Goal: Complete application form

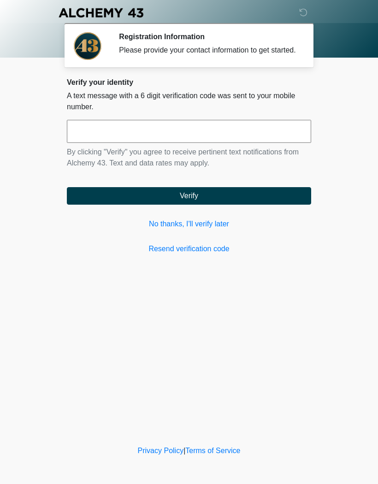
click at [12, 481] on div "Privacy Policy | Terms of Service" at bounding box center [189, 464] width 378 height 39
click at [131, 143] on input "text" at bounding box center [189, 131] width 244 height 23
type input "******"
click at [197, 205] on button "Verify" at bounding box center [189, 196] width 244 height 18
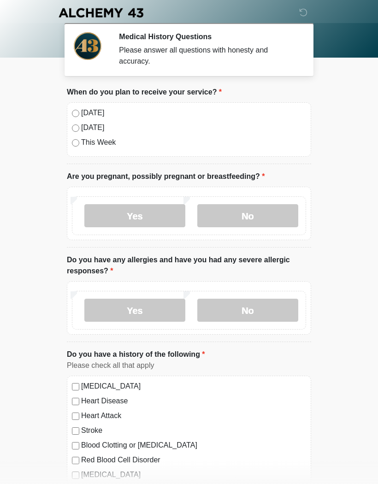
click at [248, 213] on label "No" at bounding box center [247, 215] width 101 height 23
click at [254, 311] on label "No" at bounding box center [247, 310] width 101 height 23
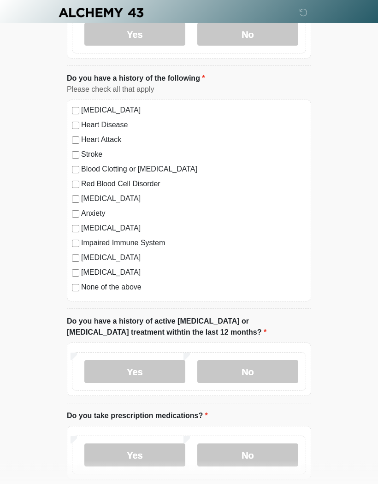
scroll to position [276, 0]
click at [249, 372] on label "No" at bounding box center [247, 371] width 101 height 23
click at [249, 453] on label "No" at bounding box center [247, 454] width 101 height 23
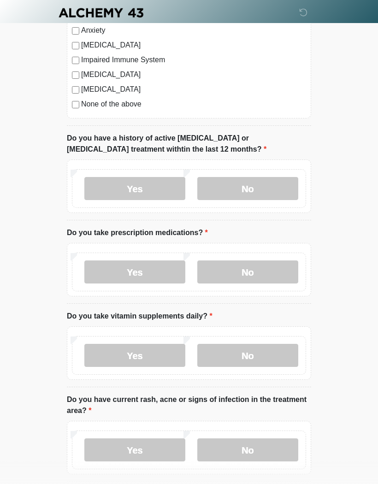
scroll to position [460, 0]
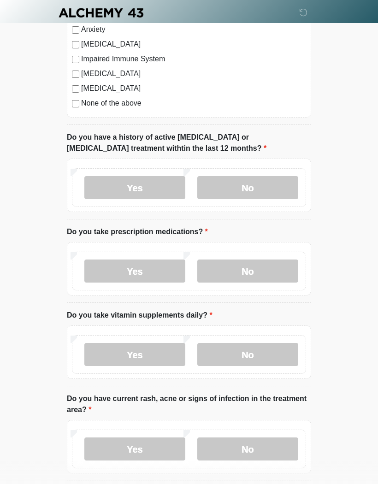
click at [259, 353] on label "No" at bounding box center [247, 354] width 101 height 23
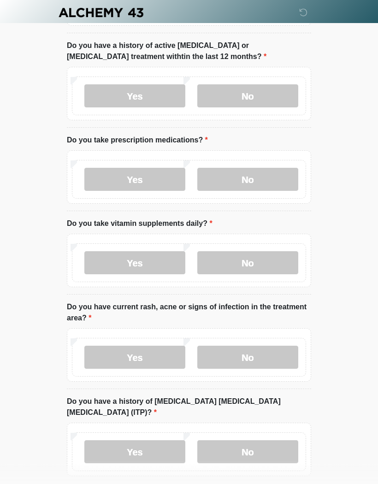
scroll to position [553, 0]
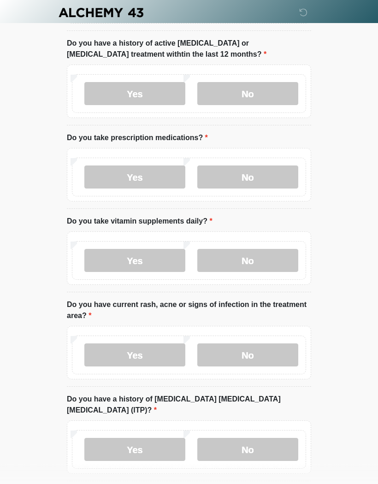
click at [250, 355] on label "No" at bounding box center [247, 355] width 101 height 23
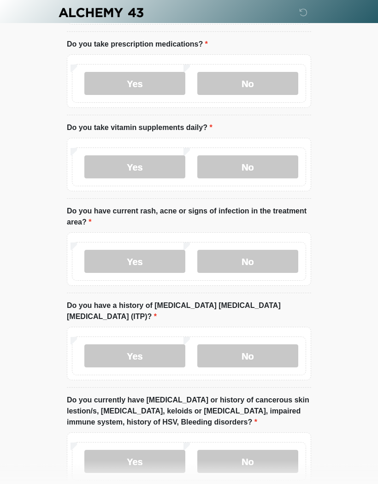
click at [251, 345] on label "No" at bounding box center [247, 356] width 101 height 23
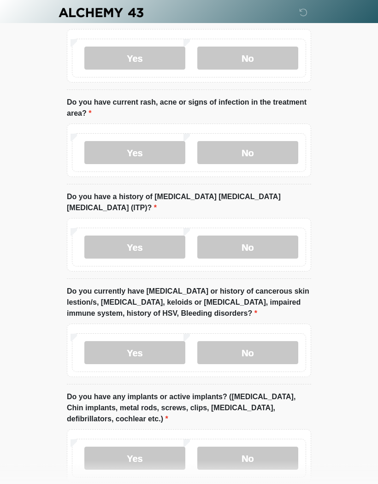
scroll to position [758, 0]
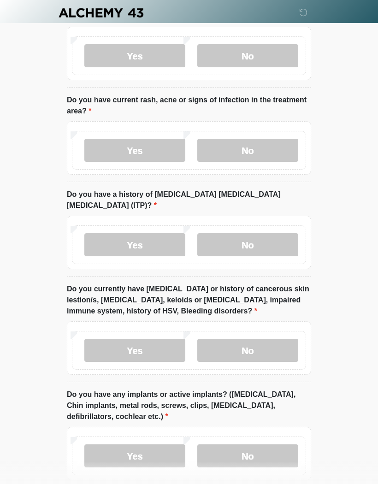
click at [252, 339] on label "No" at bounding box center [247, 350] width 101 height 23
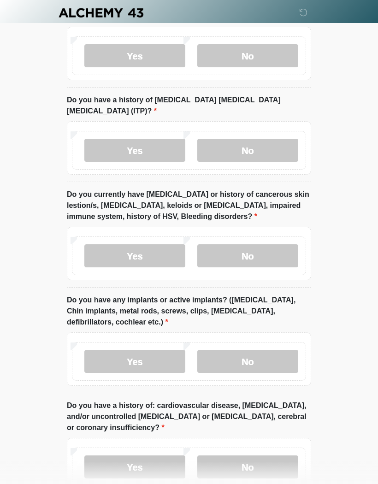
scroll to position [857, 0]
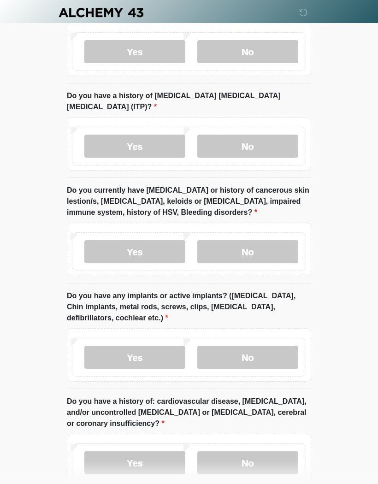
click at [253, 347] on label "No" at bounding box center [247, 357] width 101 height 23
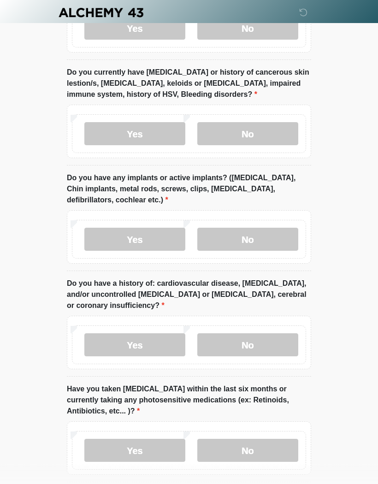
scroll to position [975, 0]
click at [253, 334] on label "No" at bounding box center [247, 344] width 101 height 23
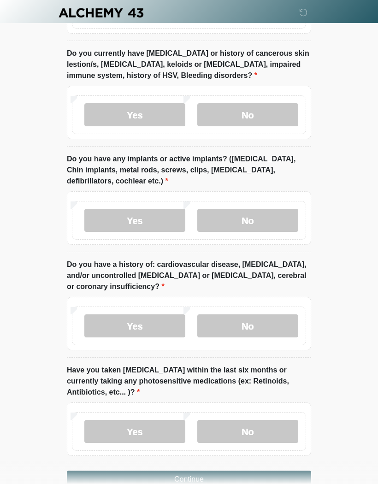
click at [257, 420] on label "No" at bounding box center [247, 431] width 101 height 23
click at [198, 470] on button "Continue" at bounding box center [189, 479] width 244 height 18
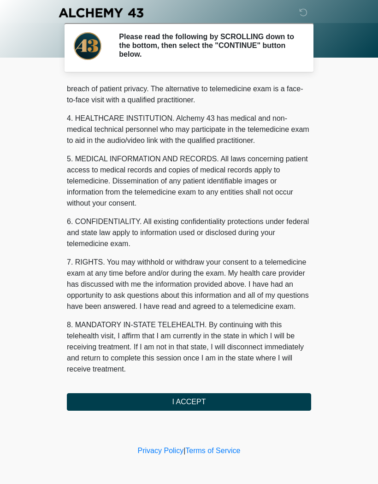
scroll to position [235, 0]
click at [195, 403] on button "I ACCEPT" at bounding box center [189, 402] width 244 height 18
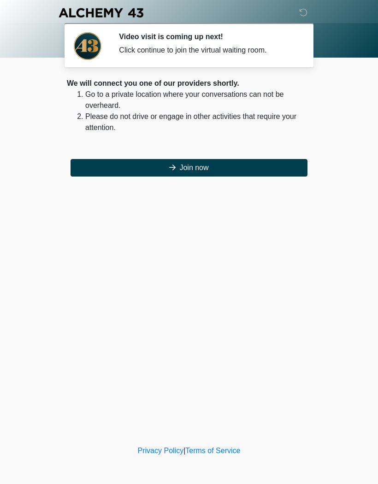
click at [207, 171] on button "Join now" at bounding box center [189, 168] width 237 height 18
